Goal: Task Accomplishment & Management: Manage account settings

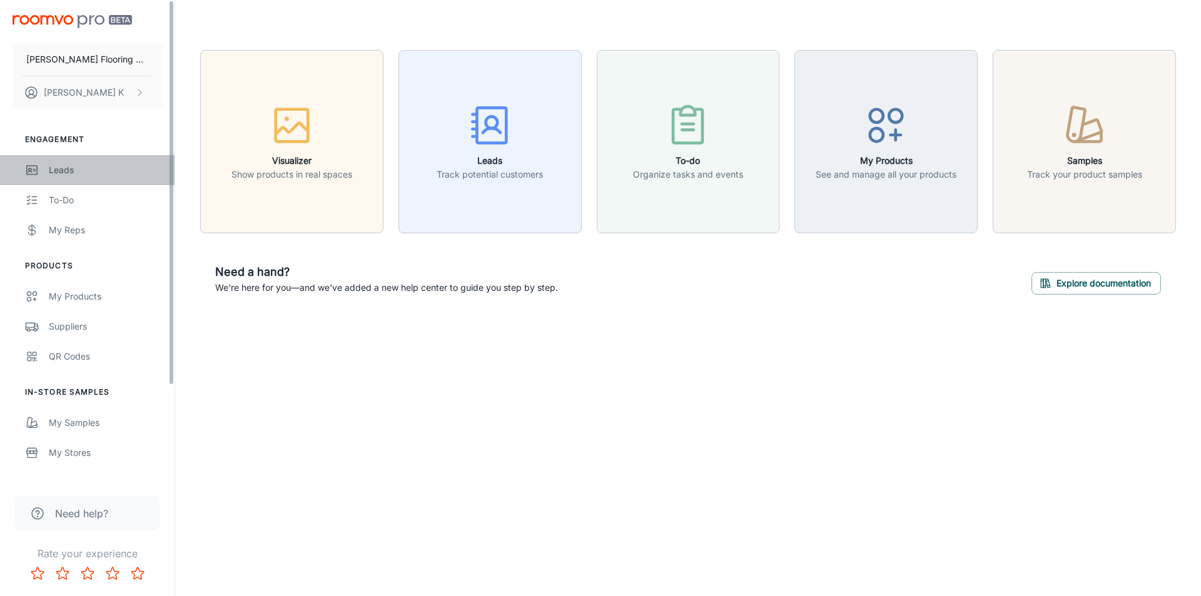
click at [51, 164] on div "Leads" at bounding box center [105, 170] width 113 height 14
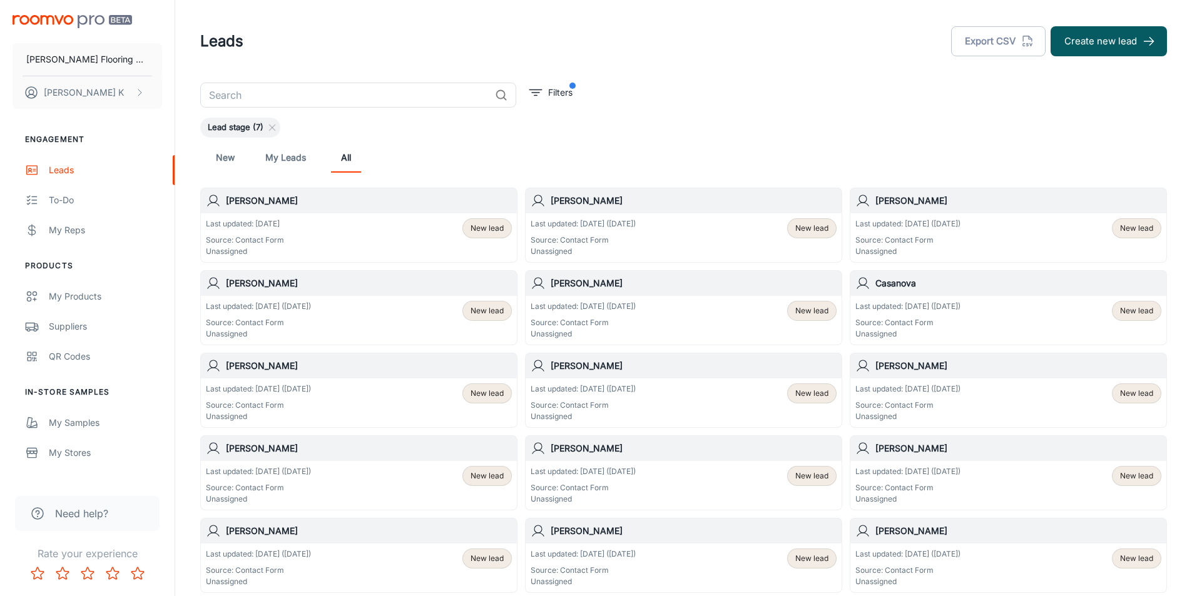
click at [290, 238] on div "Last updated: [DATE] Source: Contact Form Unassigned New lead" at bounding box center [359, 237] width 306 height 39
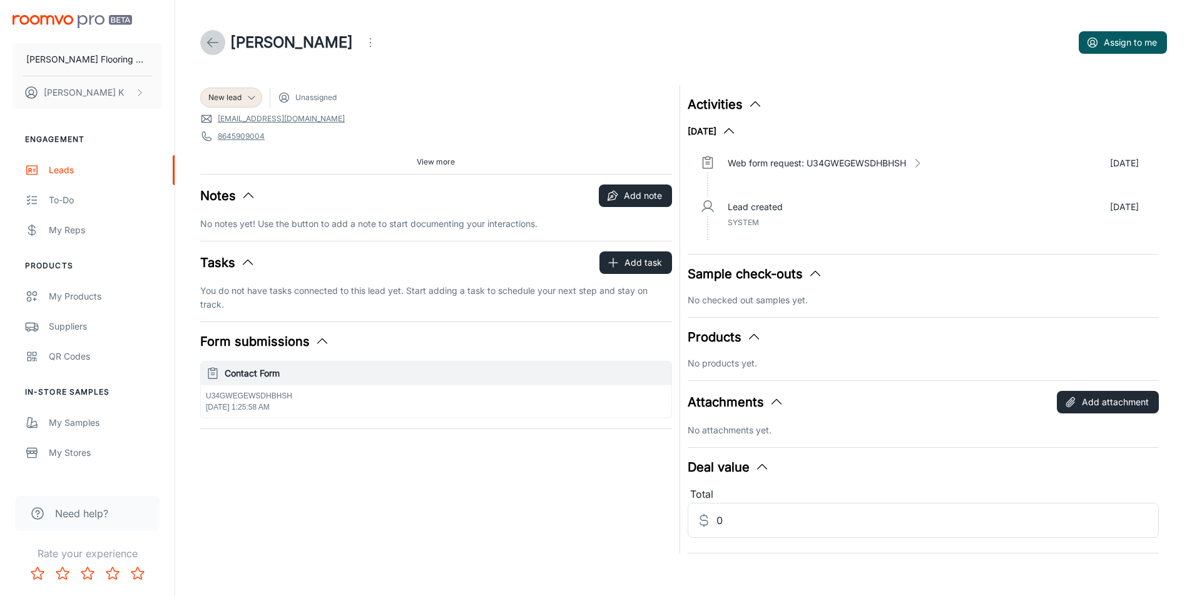
click at [212, 42] on icon at bounding box center [212, 42] width 15 height 15
